Goal: Task Accomplishment & Management: Use online tool/utility

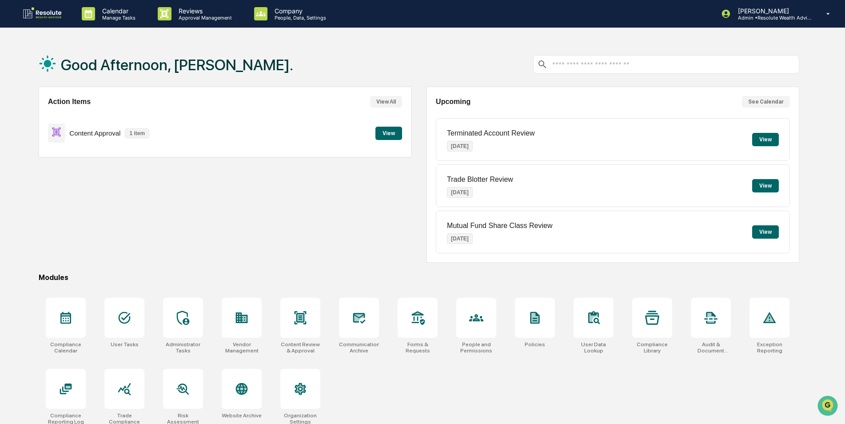
click at [393, 131] on button "View" at bounding box center [389, 133] width 27 height 13
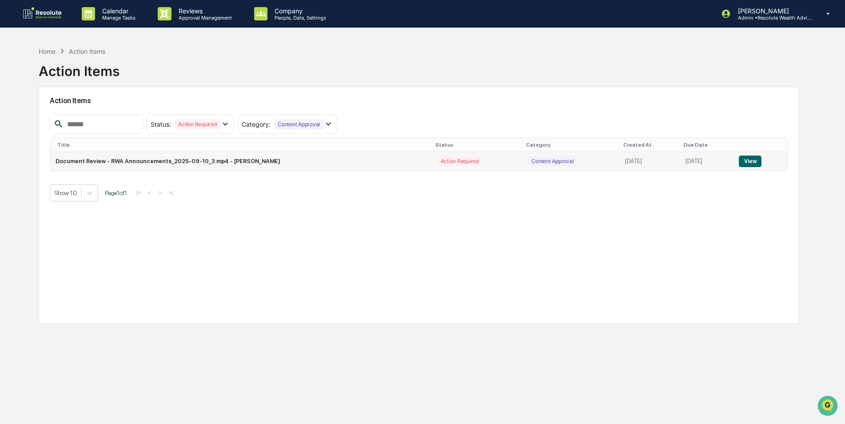
click at [756, 160] on button "View" at bounding box center [750, 162] width 23 height 12
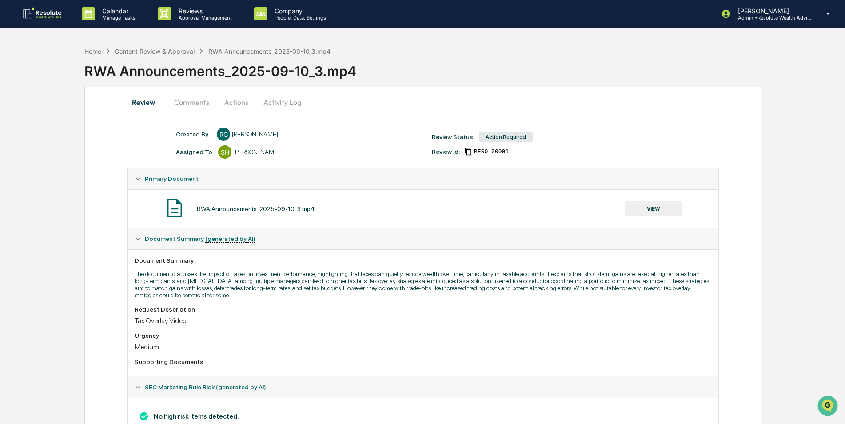
click at [660, 209] on button "VIEW" at bounding box center [654, 208] width 58 height 15
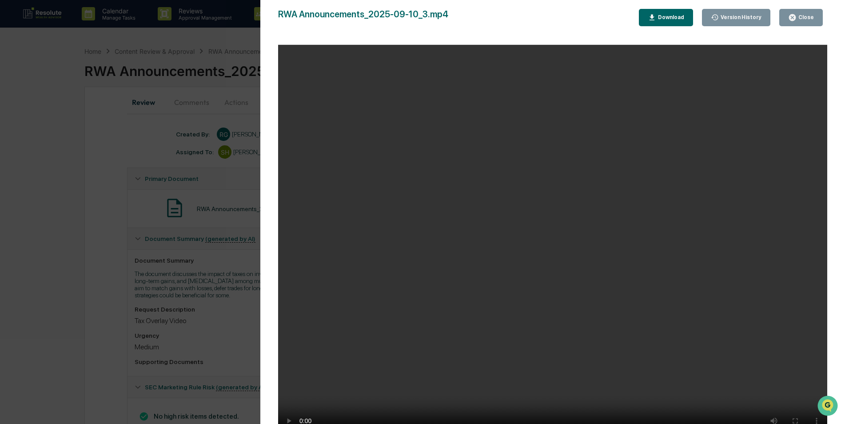
click at [809, 10] on button "Close" at bounding box center [801, 17] width 44 height 17
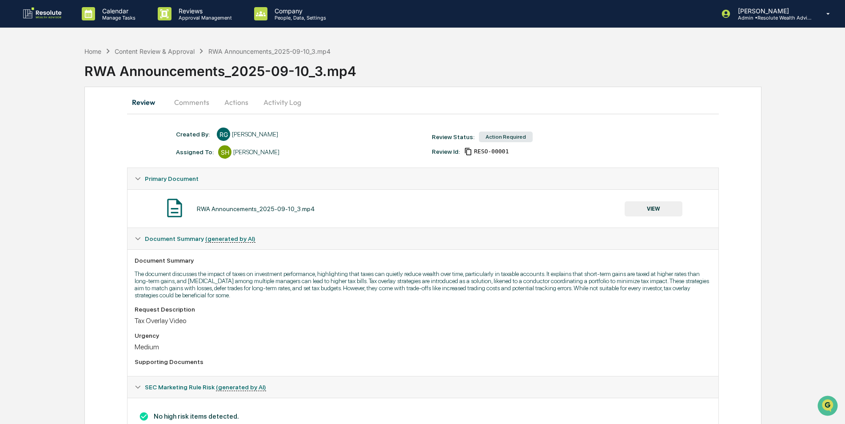
click at [239, 106] on button "Actions" at bounding box center [236, 102] width 40 height 21
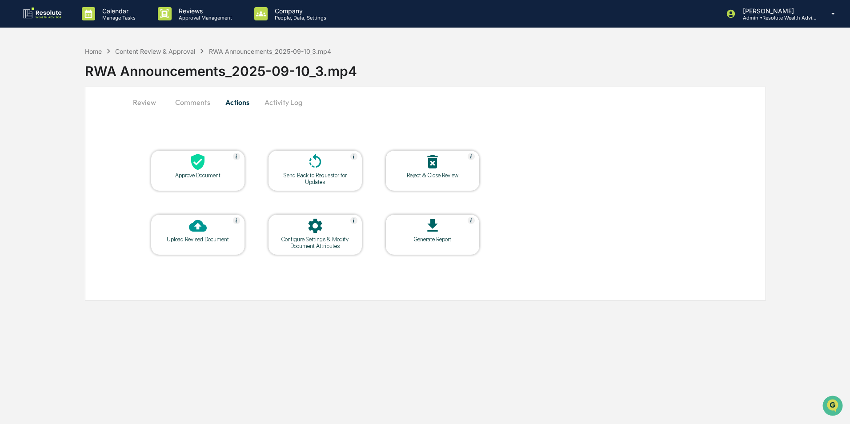
click at [189, 174] on div "Approve Document" at bounding box center [198, 175] width 80 height 7
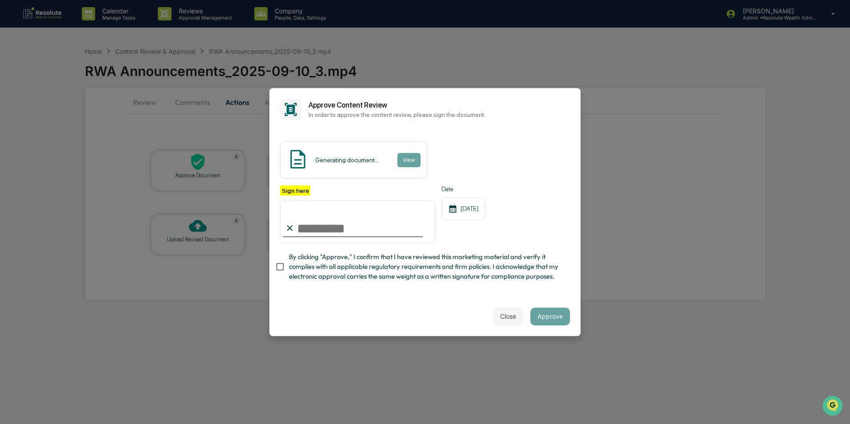
drag, startPoint x: 328, startPoint y: 228, endPoint x: 339, endPoint y: 231, distance: 11.5
click at [328, 228] on input "Sign here" at bounding box center [357, 221] width 155 height 43
type input "**********"
click at [565, 315] on button "Approve" at bounding box center [550, 317] width 40 height 18
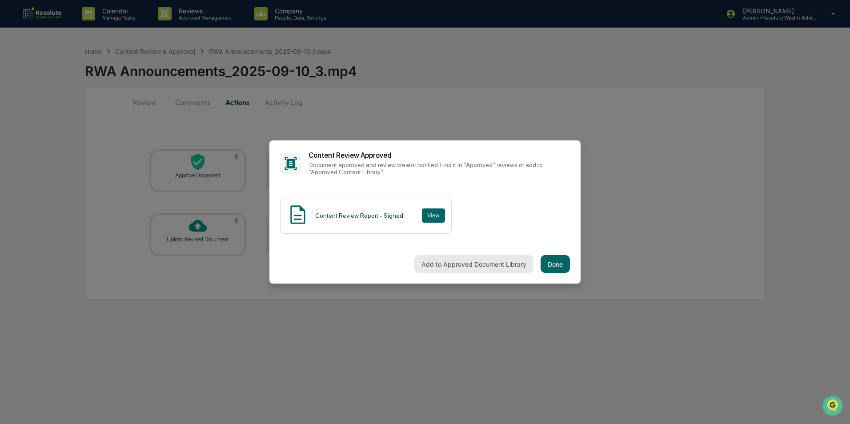
click at [466, 264] on button "Add to Approved Document Library" at bounding box center [473, 264] width 119 height 18
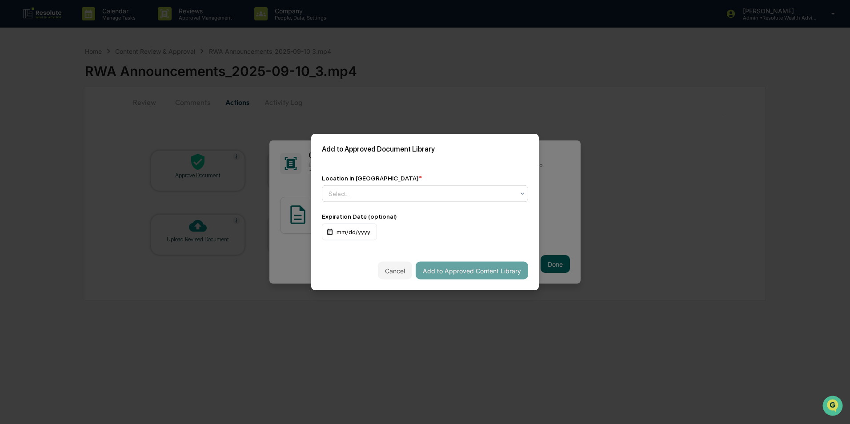
click at [413, 191] on div at bounding box center [421, 193] width 186 height 9
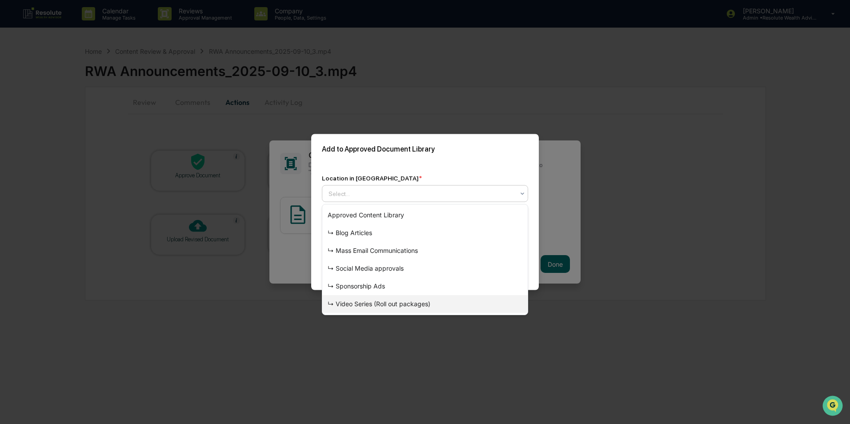
click at [372, 305] on div "↳ Video Series (Roll out packages)" at bounding box center [424, 304] width 205 height 18
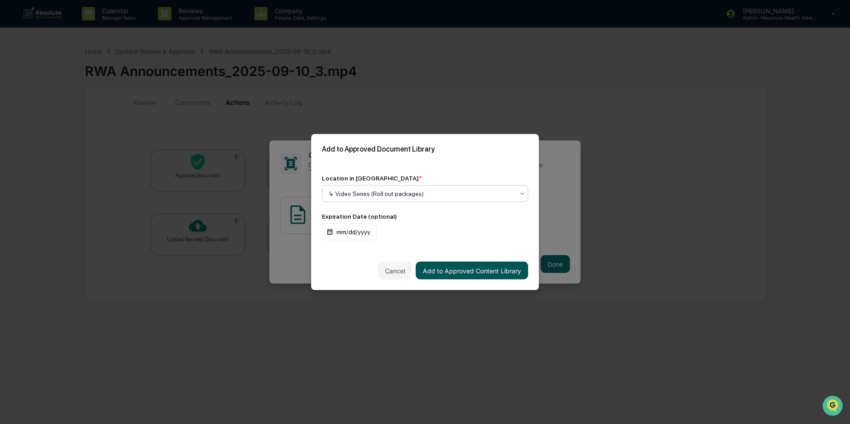
click at [475, 275] on button "Add to Approved Content Library" at bounding box center [472, 271] width 112 height 18
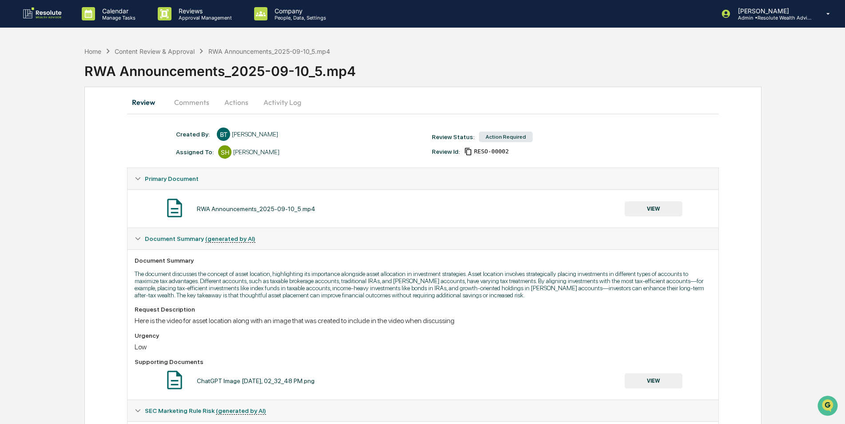
click at [642, 209] on button "VIEW" at bounding box center [654, 208] width 58 height 15
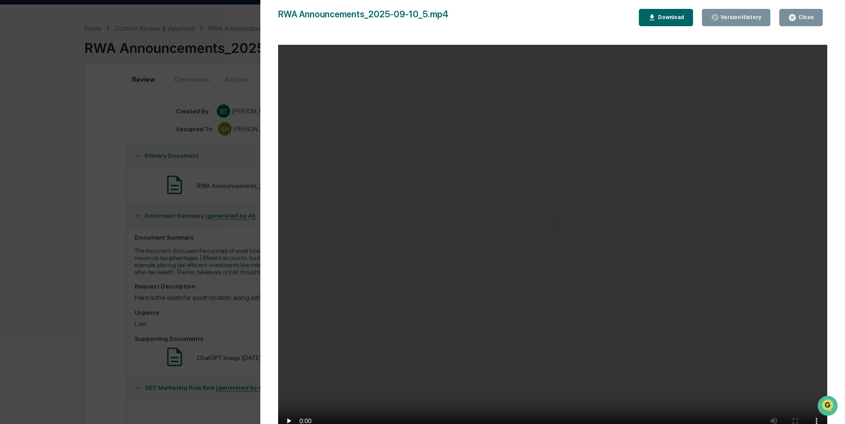
scroll to position [44, 0]
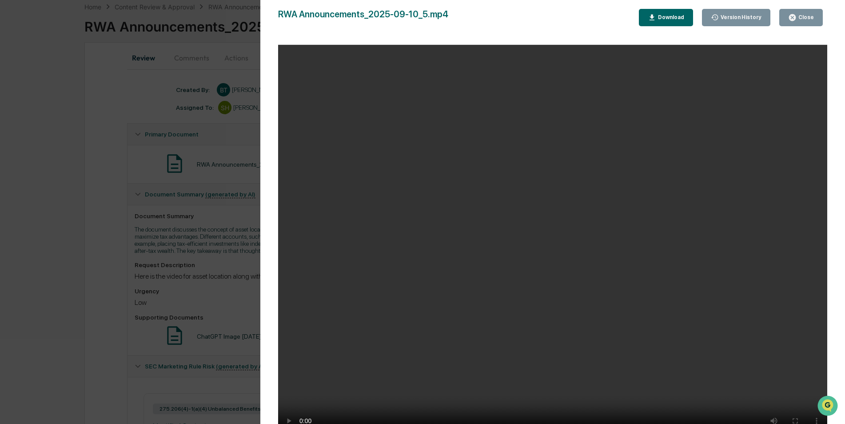
click at [801, 18] on div "Close" at bounding box center [805, 17] width 17 height 6
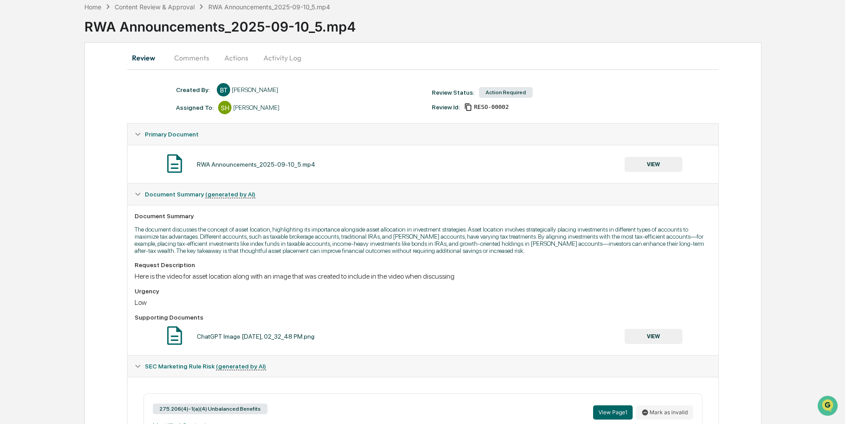
click at [634, 338] on button "VIEW" at bounding box center [654, 336] width 58 height 15
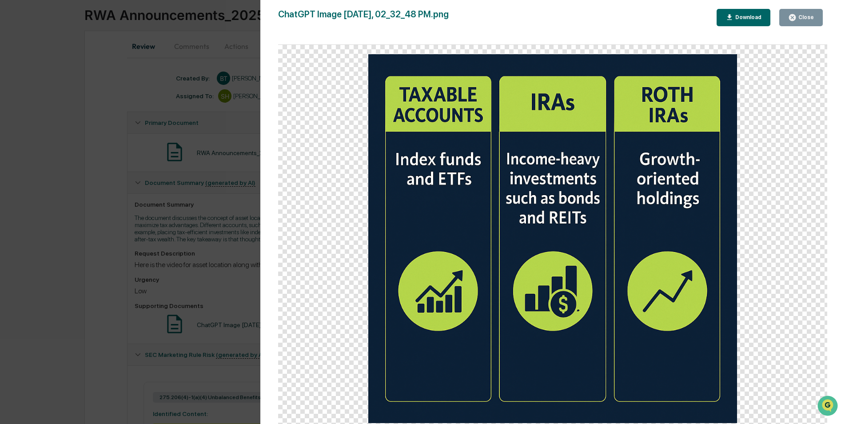
scroll to position [0, 0]
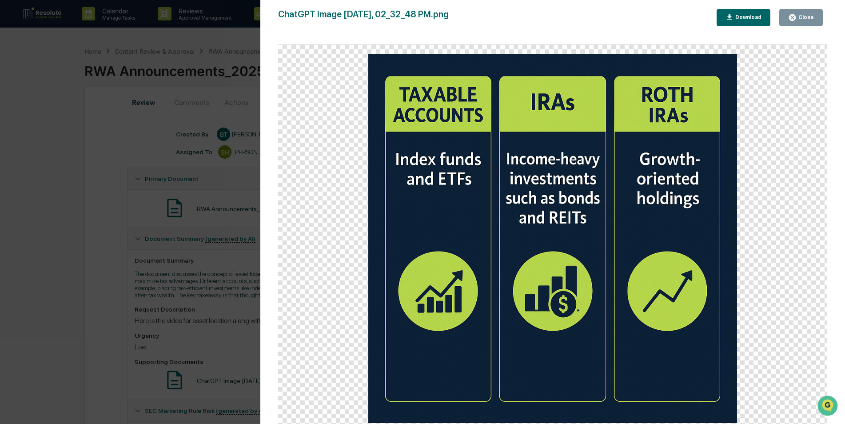
click at [804, 18] on div "Close" at bounding box center [805, 17] width 17 height 6
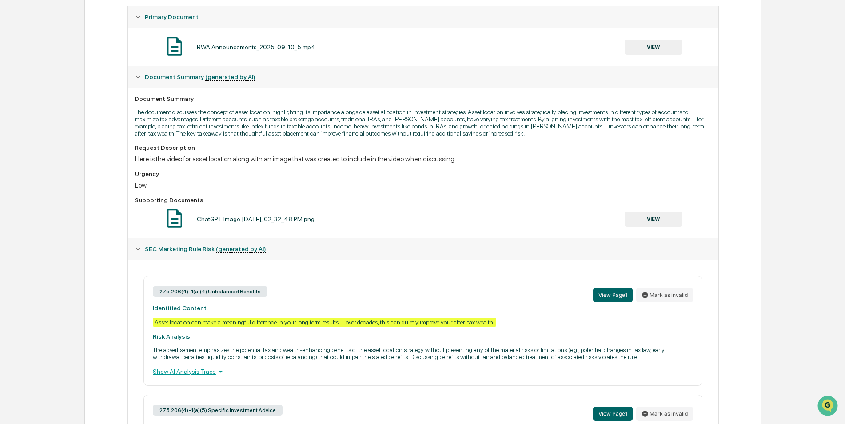
scroll to position [178, 0]
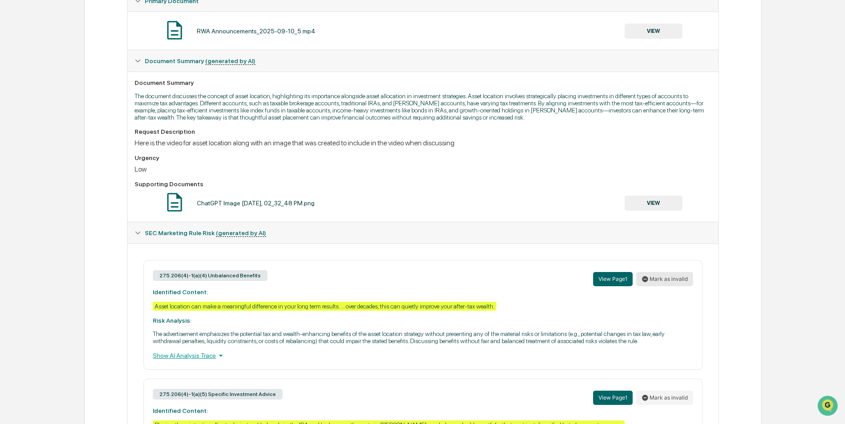
click at [653, 278] on button "Mark as invalid" at bounding box center [664, 279] width 57 height 14
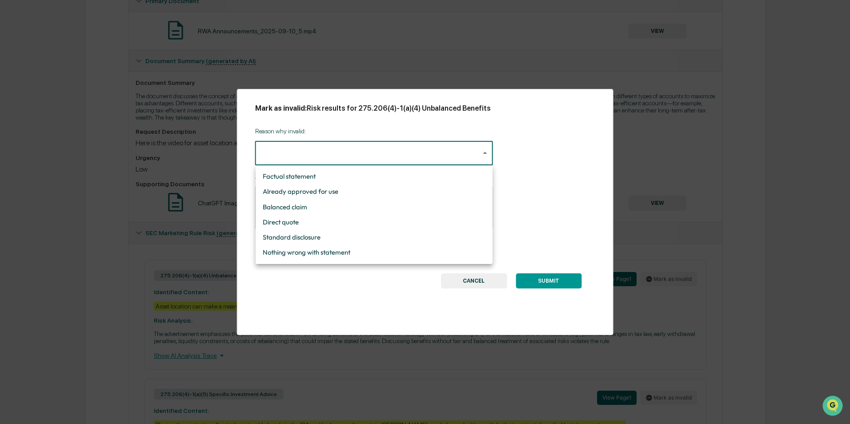
click at [474, 152] on body "Calendar Manage Tasks Reviews Approval Management Company People, Data, Setting…" at bounding box center [425, 185] width 850 height 727
click at [456, 279] on div at bounding box center [425, 212] width 850 height 424
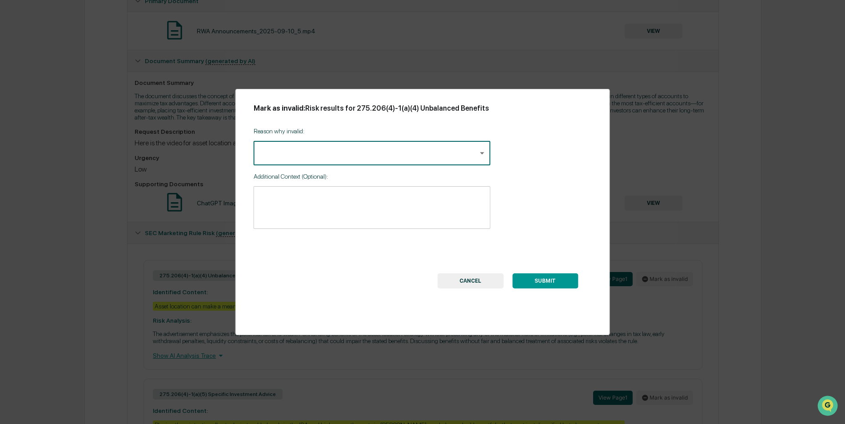
click at [484, 277] on button "CANCEL" at bounding box center [470, 280] width 66 height 15
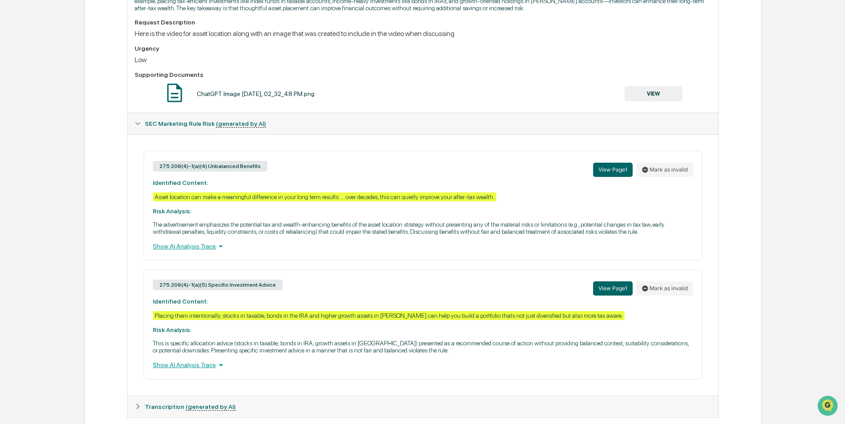
scroll to position [304, 0]
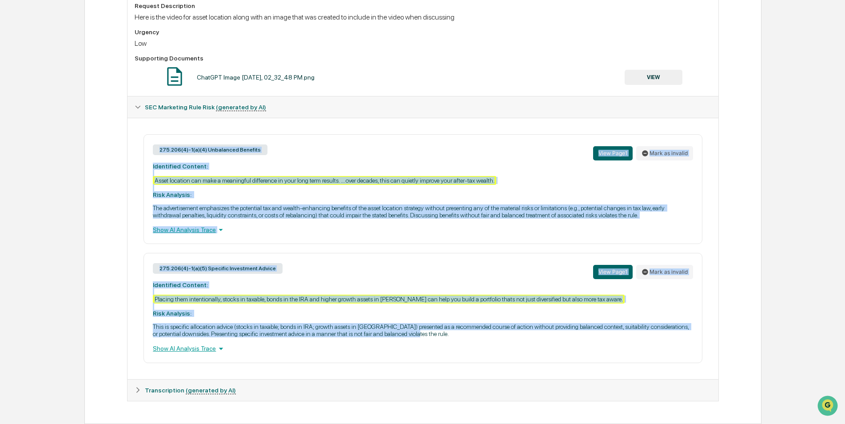
drag, startPoint x: 428, startPoint y: 334, endPoint x: 140, endPoint y: 142, distance: 346.7
click at [140, 142] on div "275.206(4)-1(a)(4) Unbalanced Benefits View Page 1 Mark as invalid Identified C…" at bounding box center [423, 248] width 576 height 229
copy div "275.206(4)-1(a)(4) Unbalanced Benefits View Page 1 Mark as invalid Identified C…"
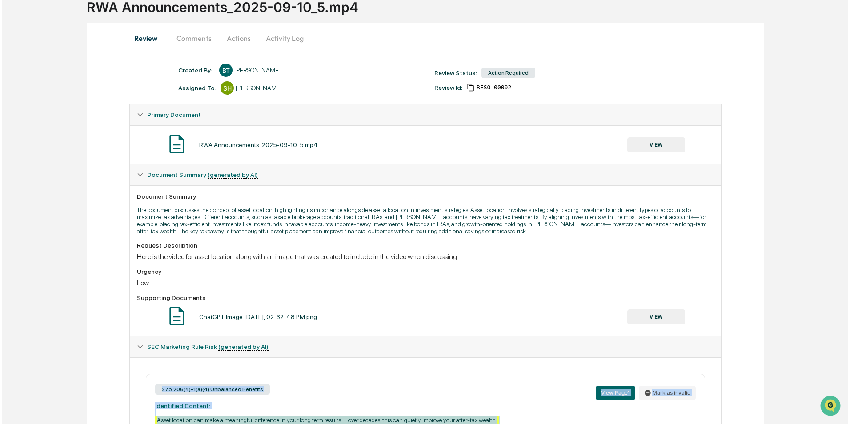
scroll to position [0, 0]
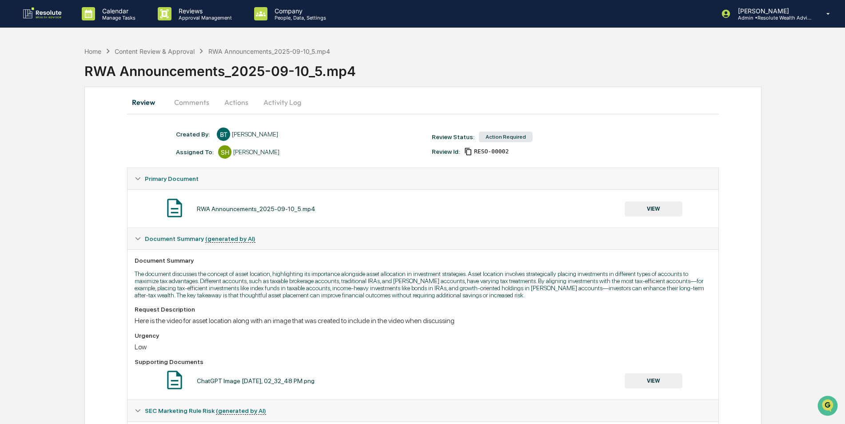
click at [237, 106] on button "Actions" at bounding box center [236, 102] width 40 height 21
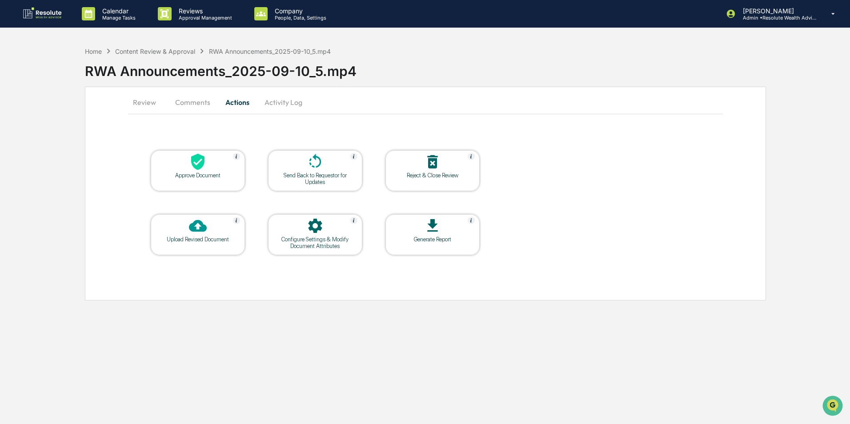
click at [305, 168] on div at bounding box center [315, 162] width 89 height 19
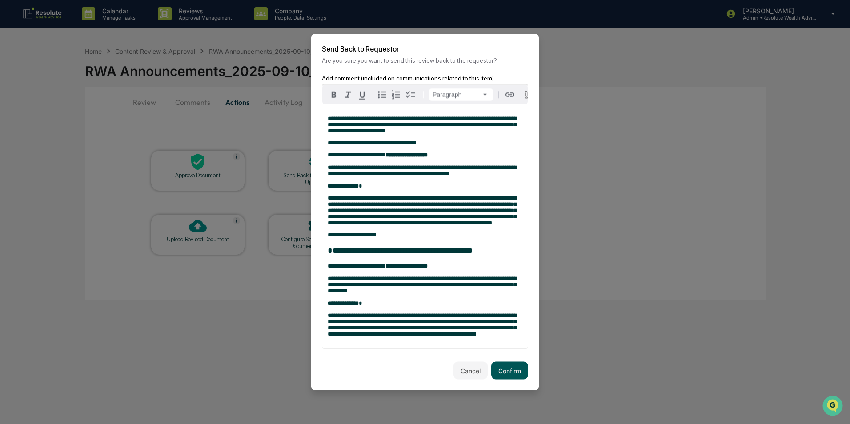
click at [505, 377] on button "Confirm" at bounding box center [509, 371] width 37 height 18
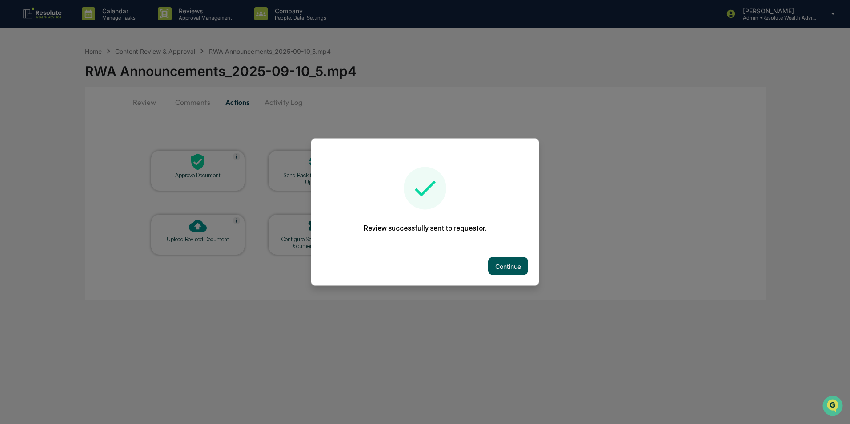
click at [510, 266] on button "Continue" at bounding box center [508, 266] width 40 height 18
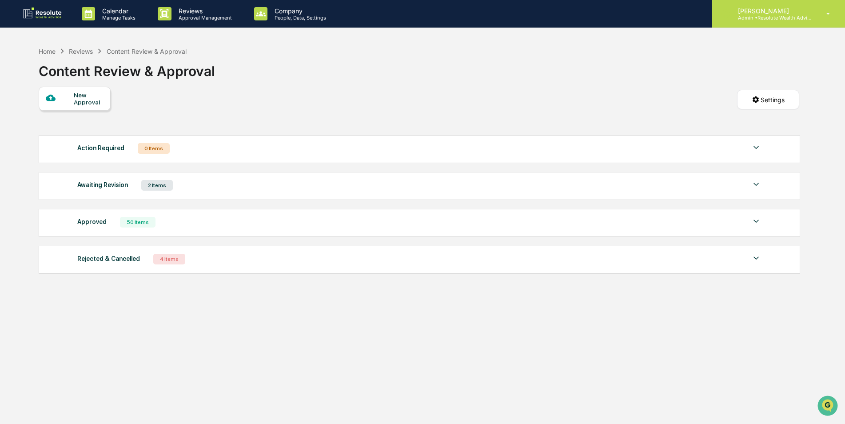
click at [783, 8] on p "Scott Hohman" at bounding box center [772, 11] width 83 height 8
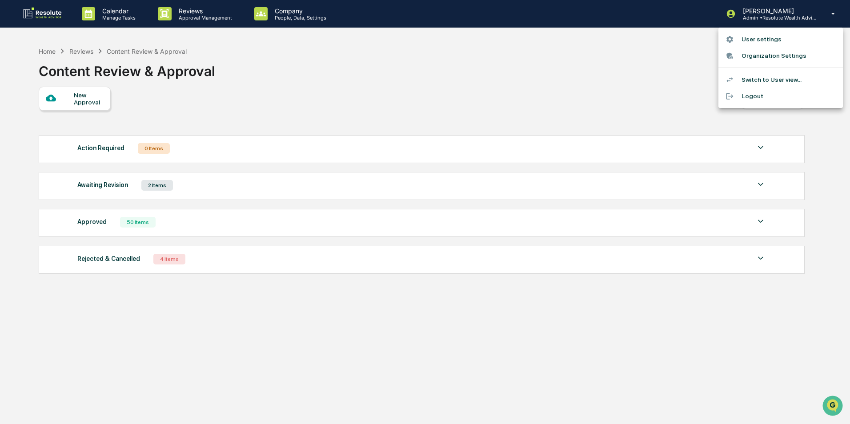
click at [749, 96] on li "Logout" at bounding box center [780, 96] width 124 height 16
